Goal: Task Accomplishment & Management: Use online tool/utility

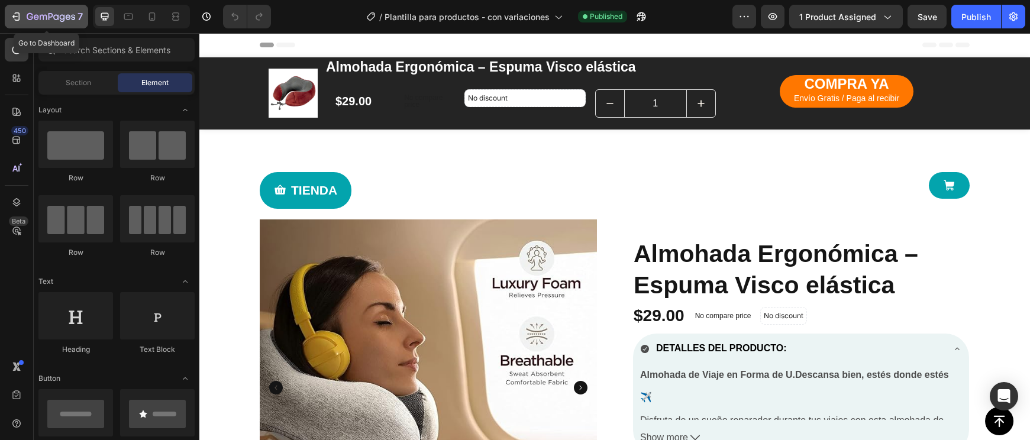
click at [60, 18] on icon "button" at bounding box center [62, 18] width 5 height 8
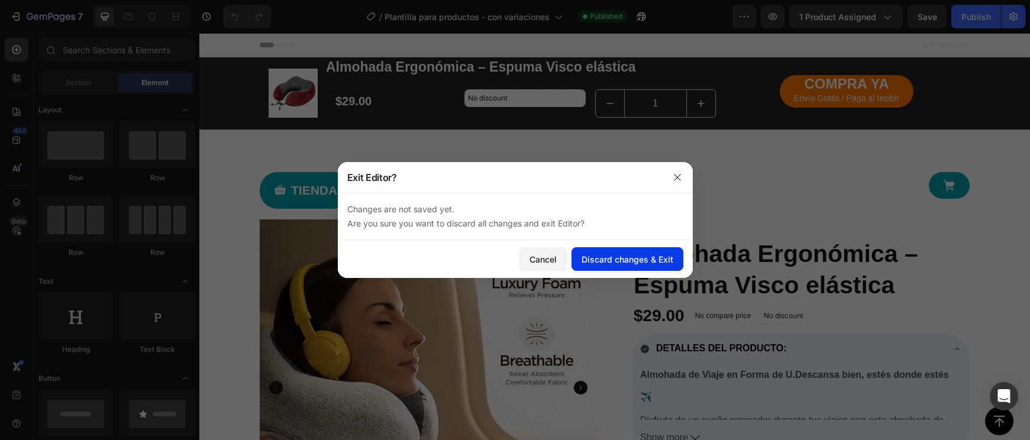
click at [629, 256] on div "Discard changes & Exit" at bounding box center [628, 259] width 92 height 12
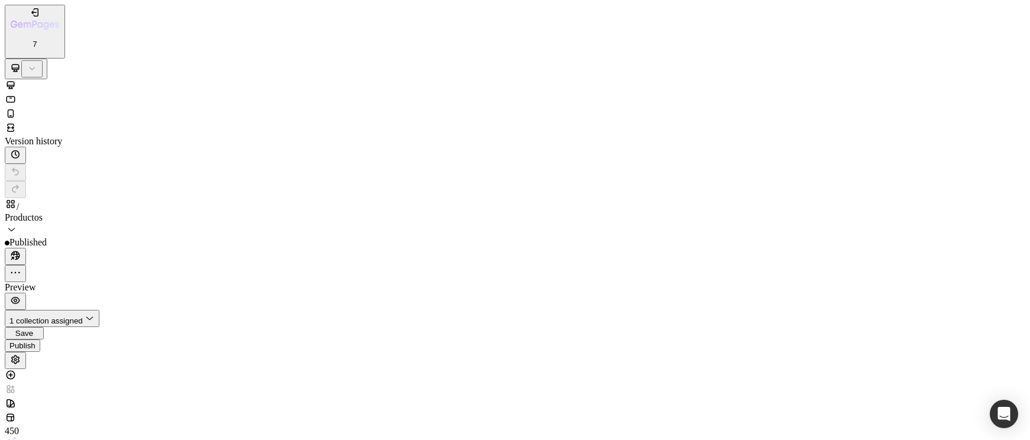
scroll to position [2621, 0]
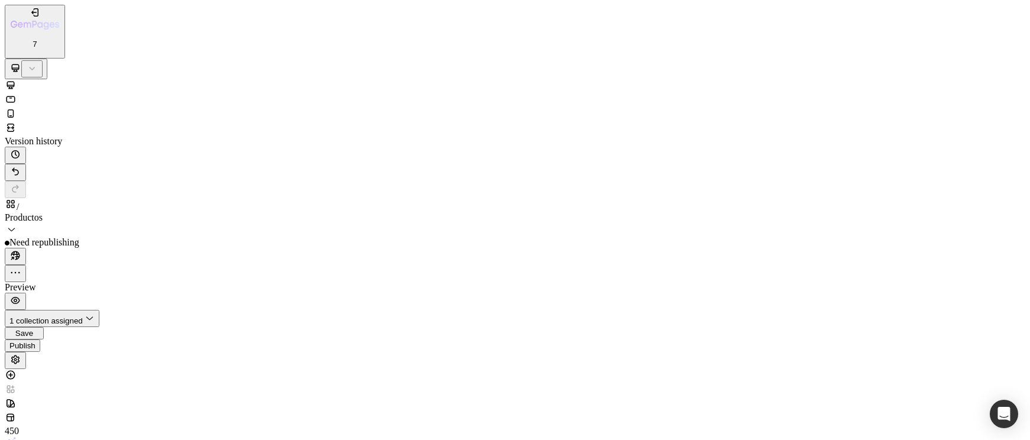
scroll to position [2666, 0]
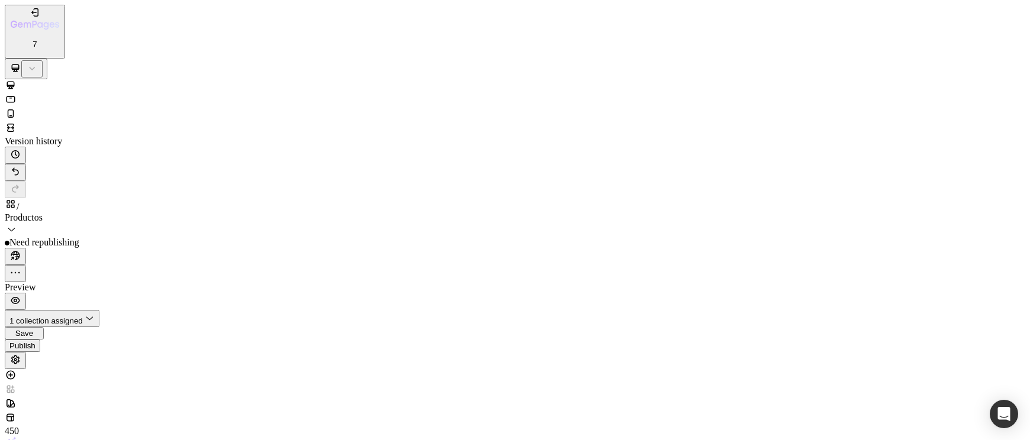
click at [26, 164] on button "Undo/Redo" at bounding box center [15, 172] width 21 height 17
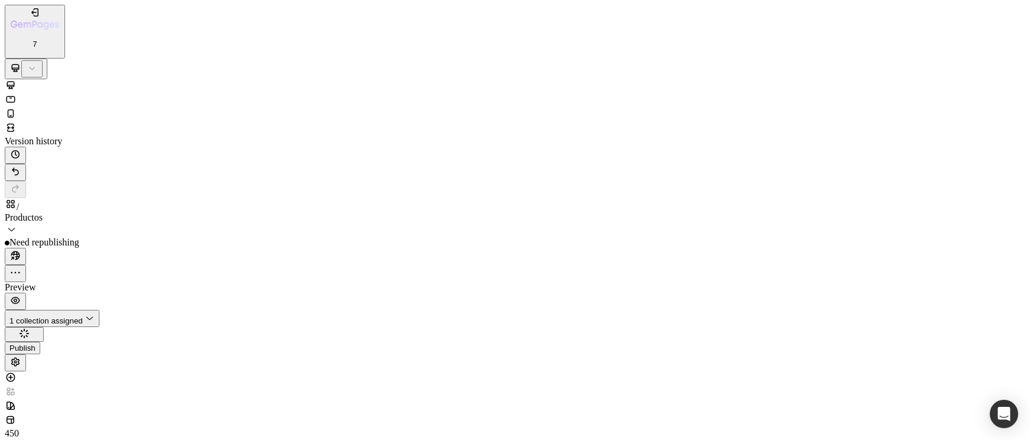
scroll to position [2621, 0]
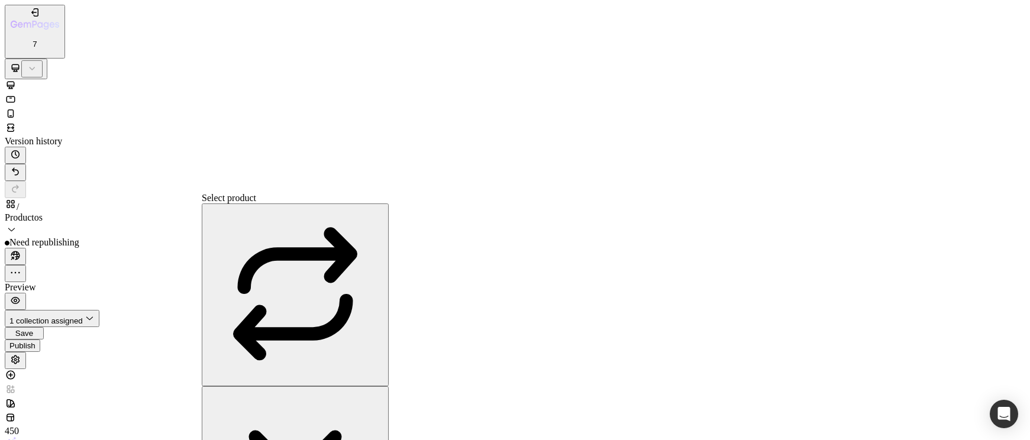
scroll to position [1172, 0]
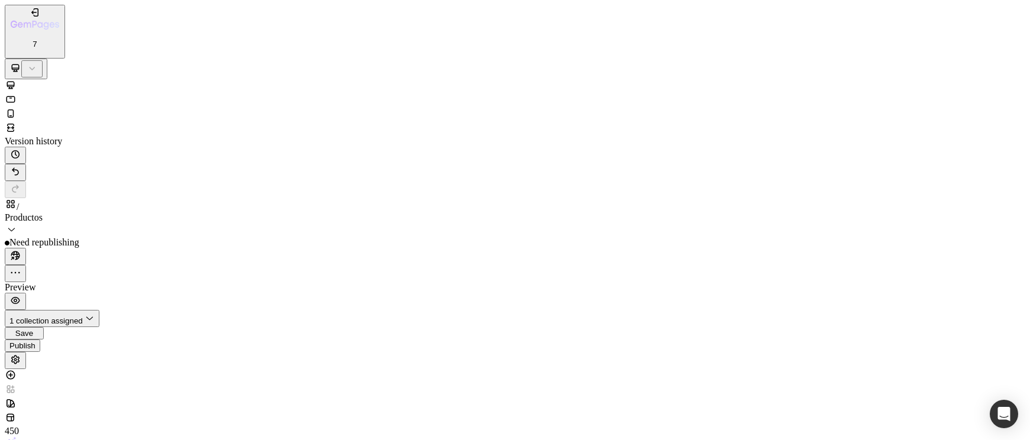
scroll to position [2406, 0]
click at [14, 109] on icon at bounding box center [11, 113] width 7 height 8
click at [36, 341] on div "Publish" at bounding box center [22, 345] width 26 height 9
